Goal: Find specific page/section: Find specific page/section

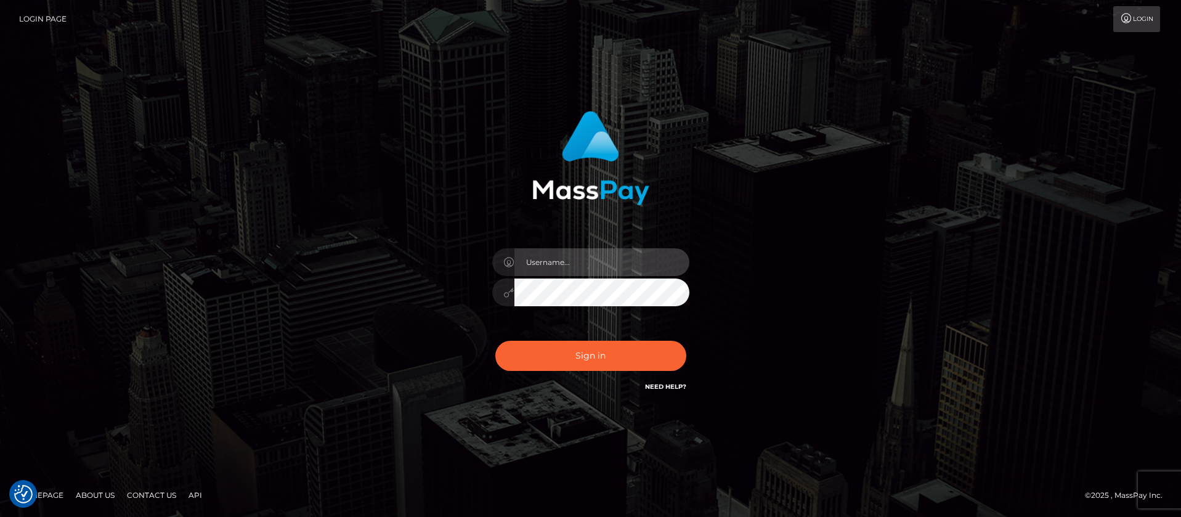
type input "balsaberisic"
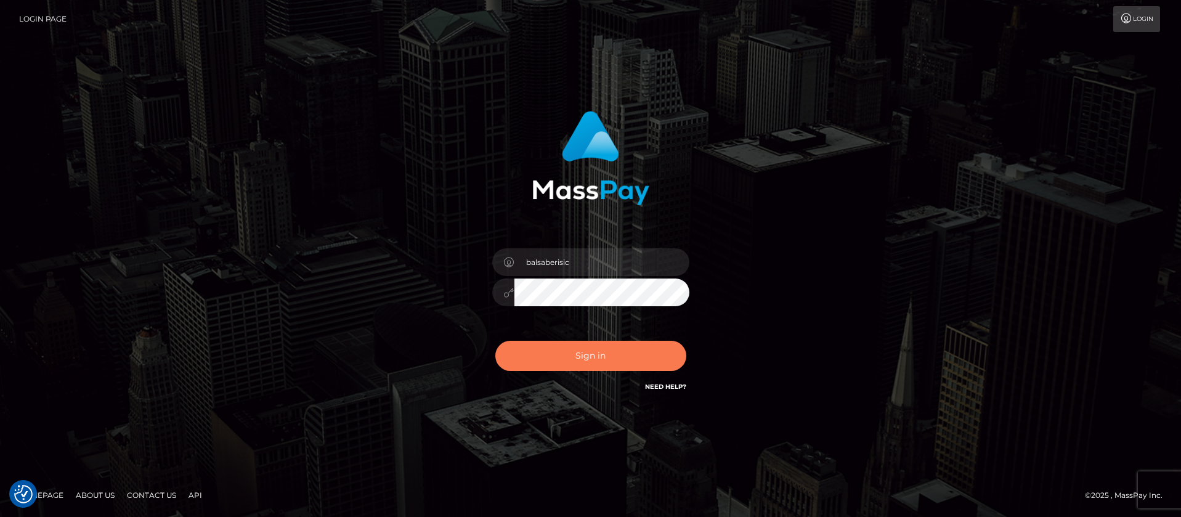
click at [600, 344] on button "Sign in" at bounding box center [590, 356] width 191 height 30
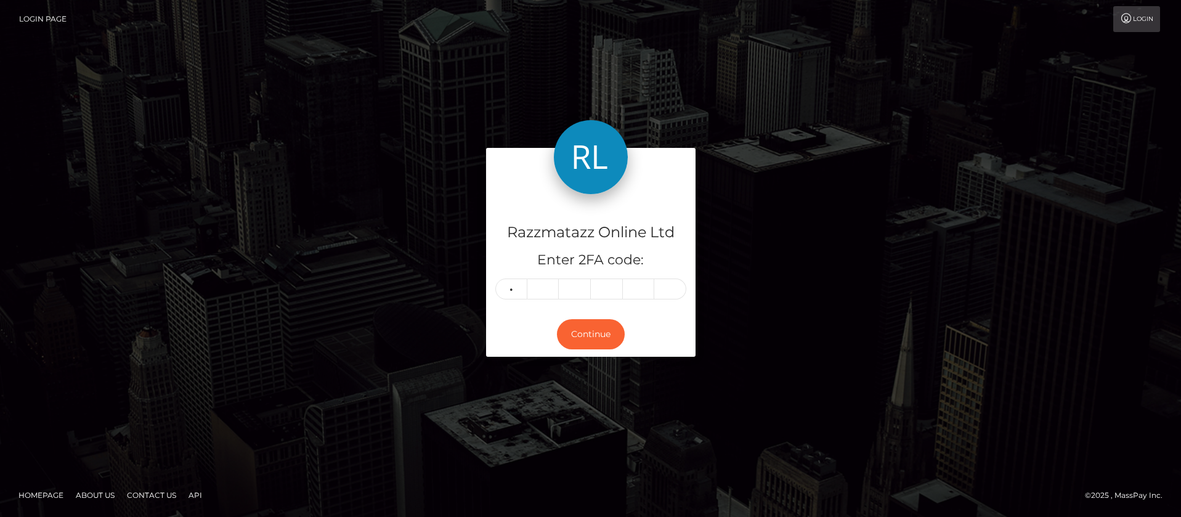
type input "5"
type input "4"
type input "2"
type input "1"
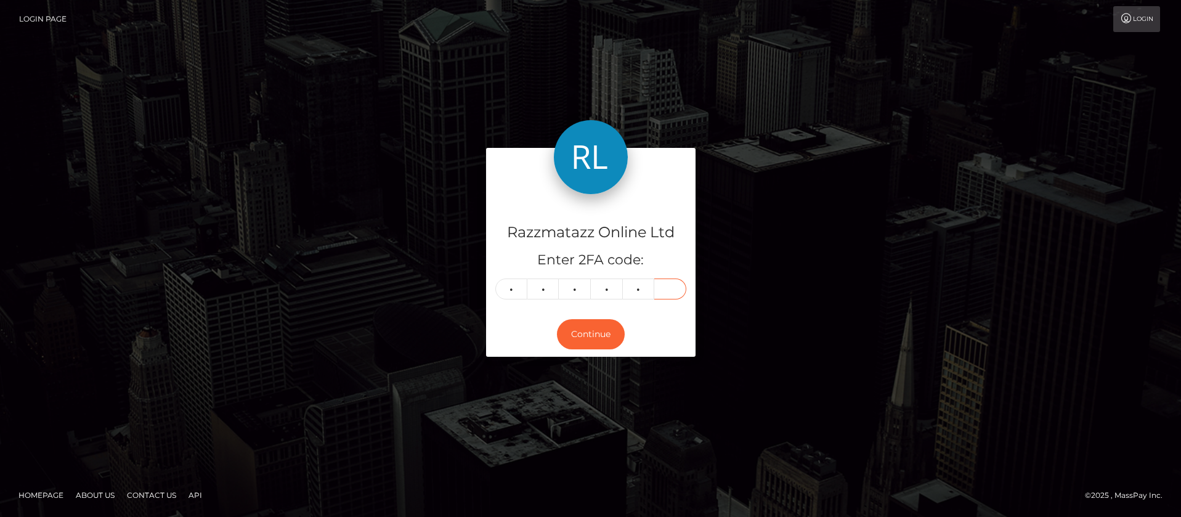
type input "6"
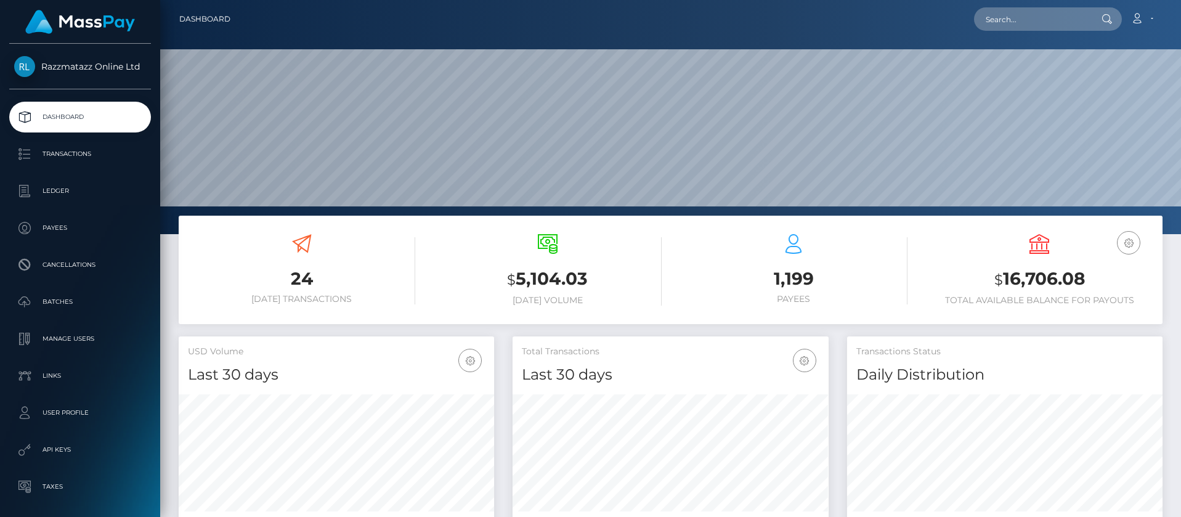
scroll to position [219, 316]
click at [1035, 18] on input "text" at bounding box center [1032, 18] width 116 height 23
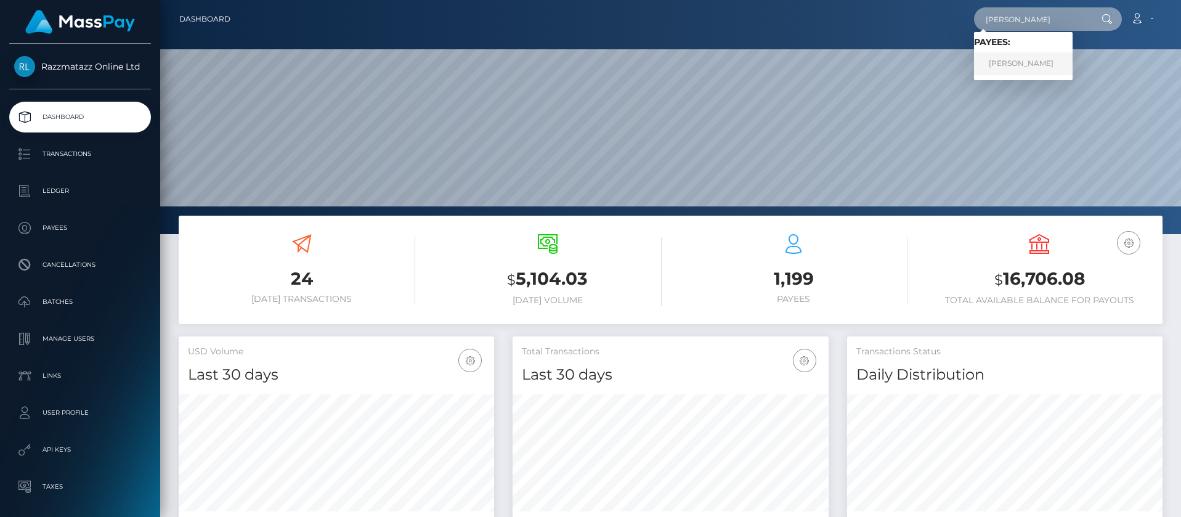
type input "angela ward"
click at [1031, 65] on link "Angela Ward" at bounding box center [1023, 63] width 99 height 23
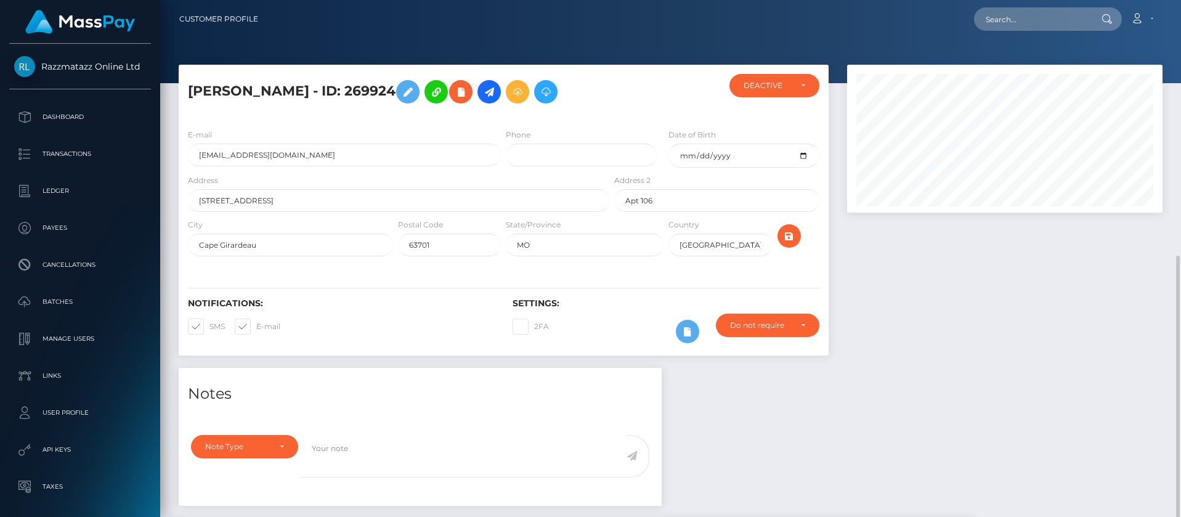
scroll to position [148, 316]
